Goal: Navigation & Orientation: Find specific page/section

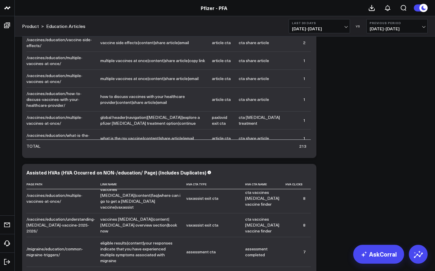
scroll to position [1215, 0]
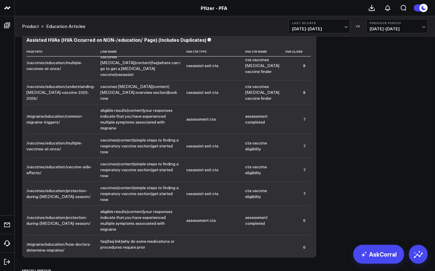
click at [314, 27] on span "[DATE] - [DATE]" at bounding box center [319, 28] width 55 height 5
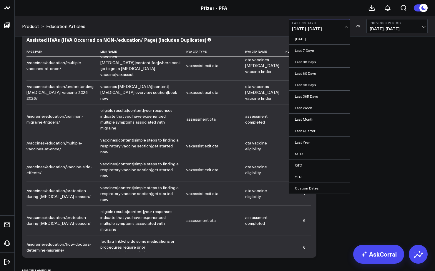
click at [314, 27] on span "[DATE] - [DATE]" at bounding box center [319, 28] width 55 height 5
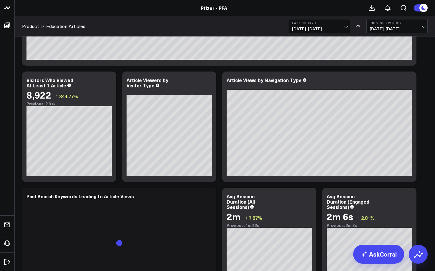
scroll to position [0, 0]
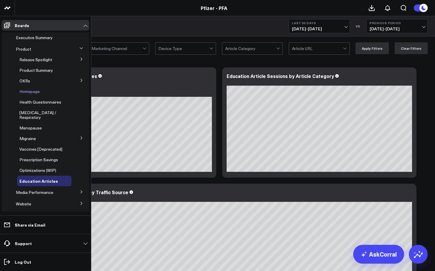
click at [32, 92] on span "Homepage" at bounding box center [29, 92] width 20 height 6
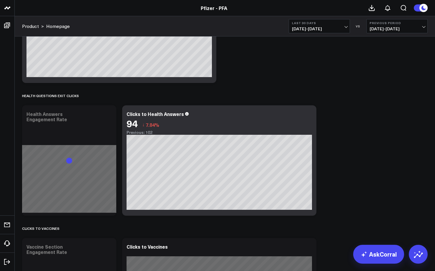
scroll to position [1685, 0]
